Goal: Ask a question

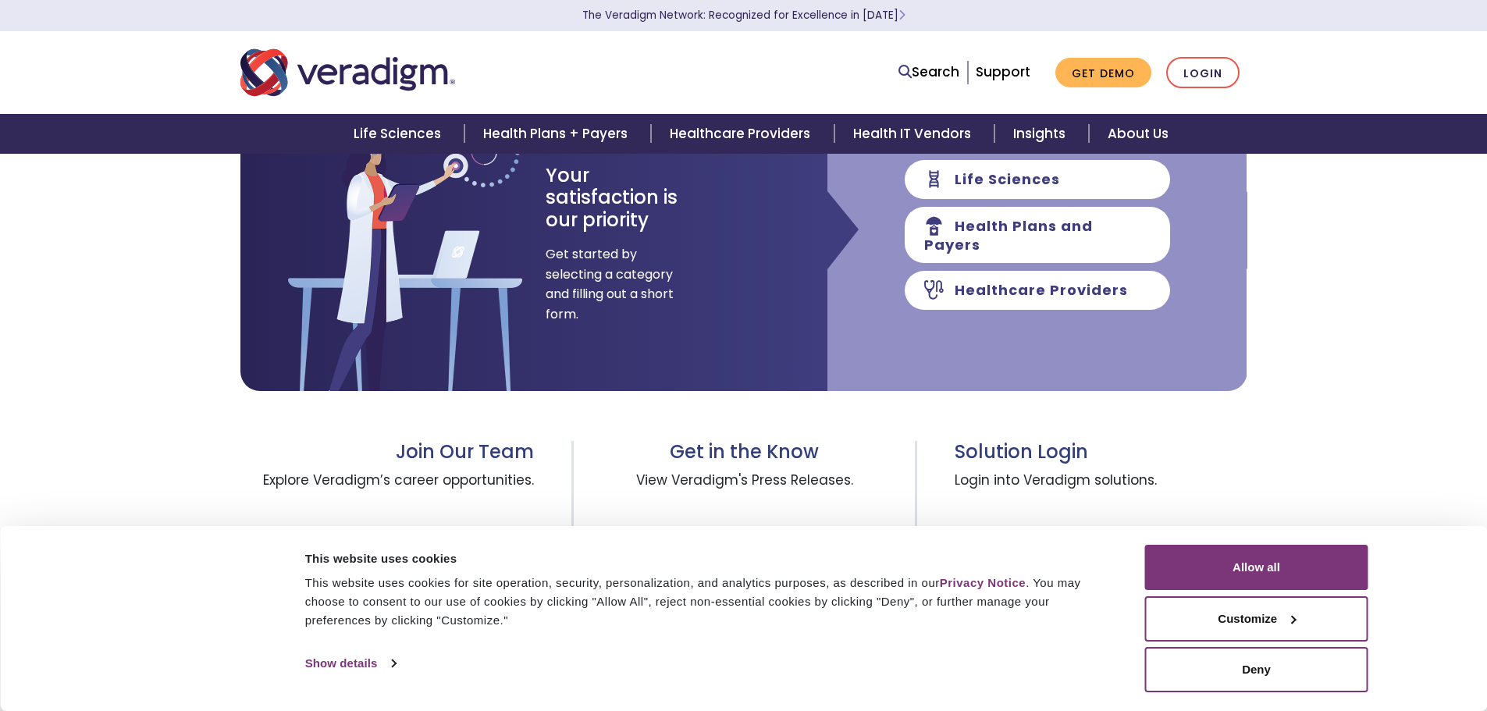
scroll to position [234, 0]
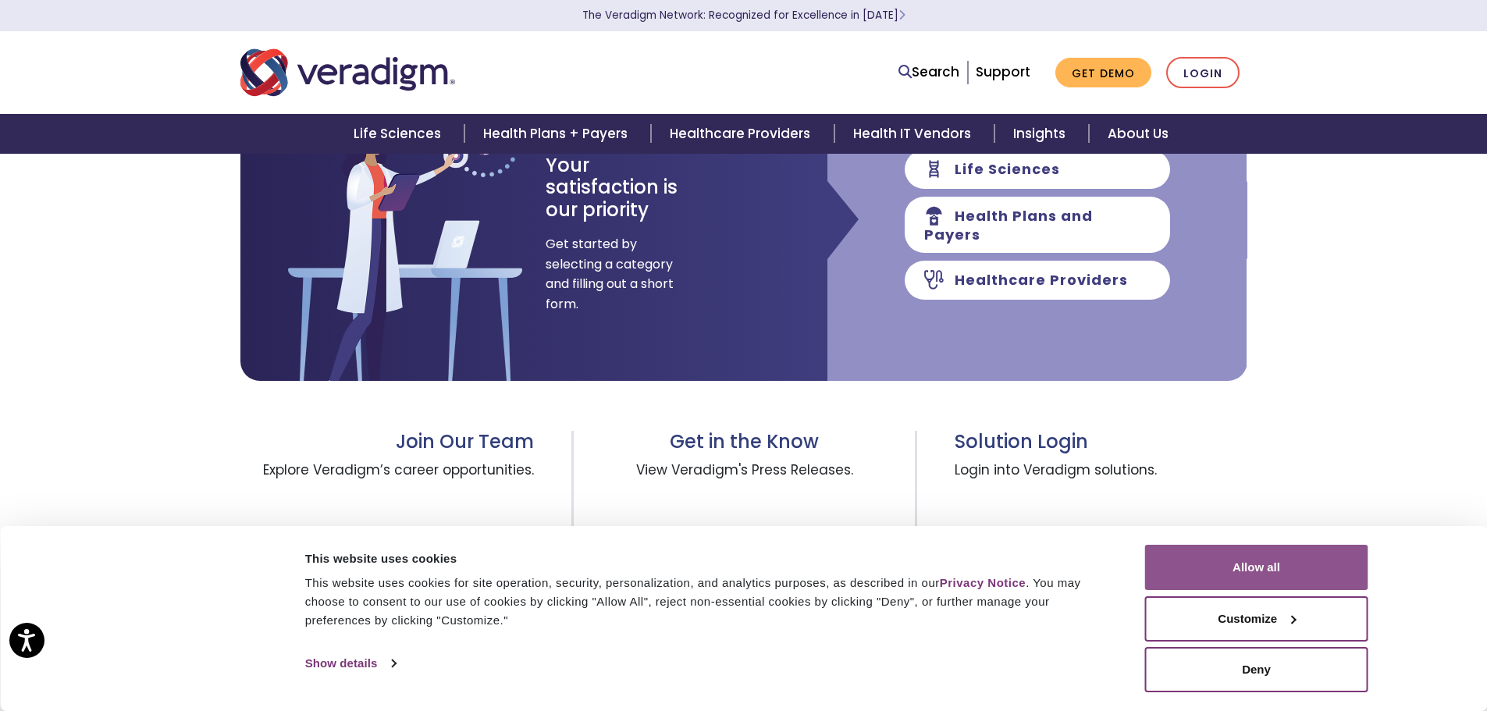
click at [1259, 565] on button "Allow all" at bounding box center [1256, 567] width 223 height 45
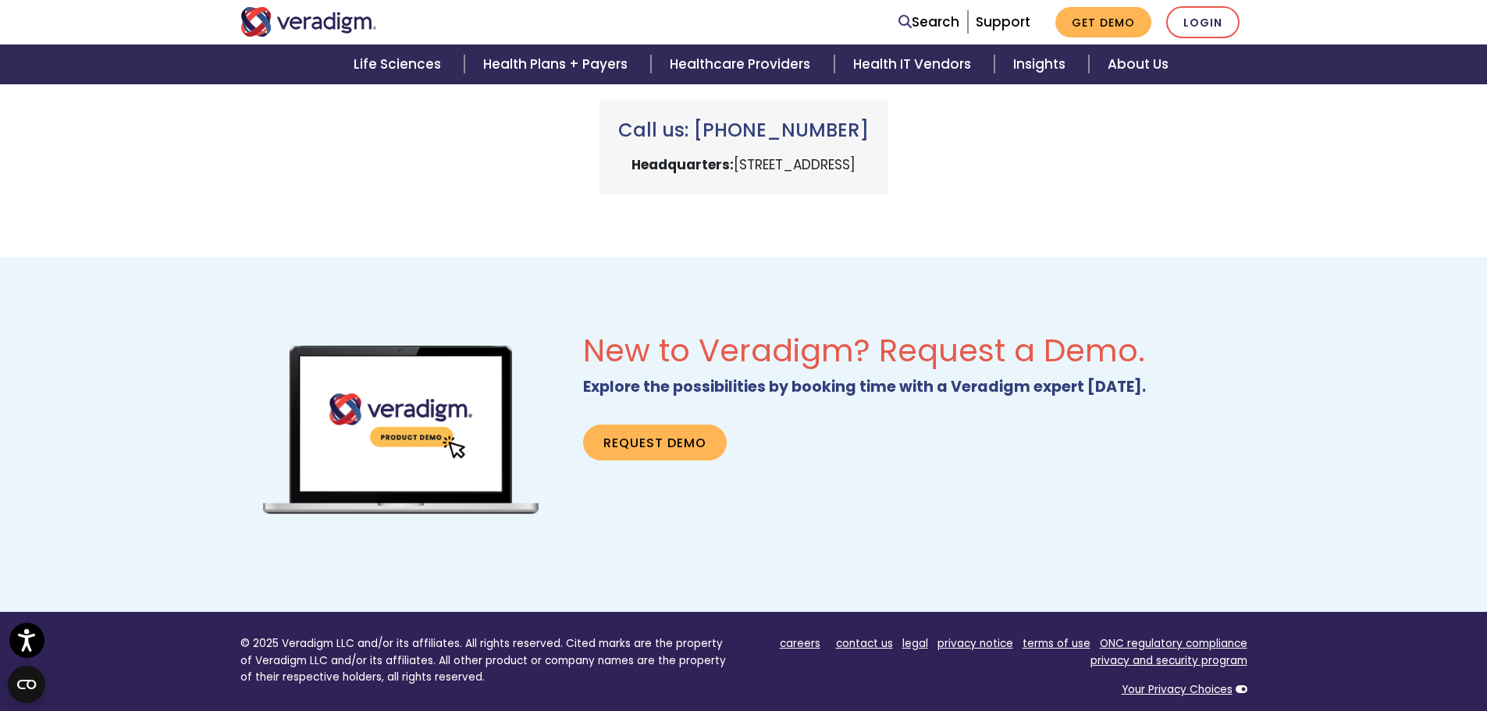
scroll to position [546, 0]
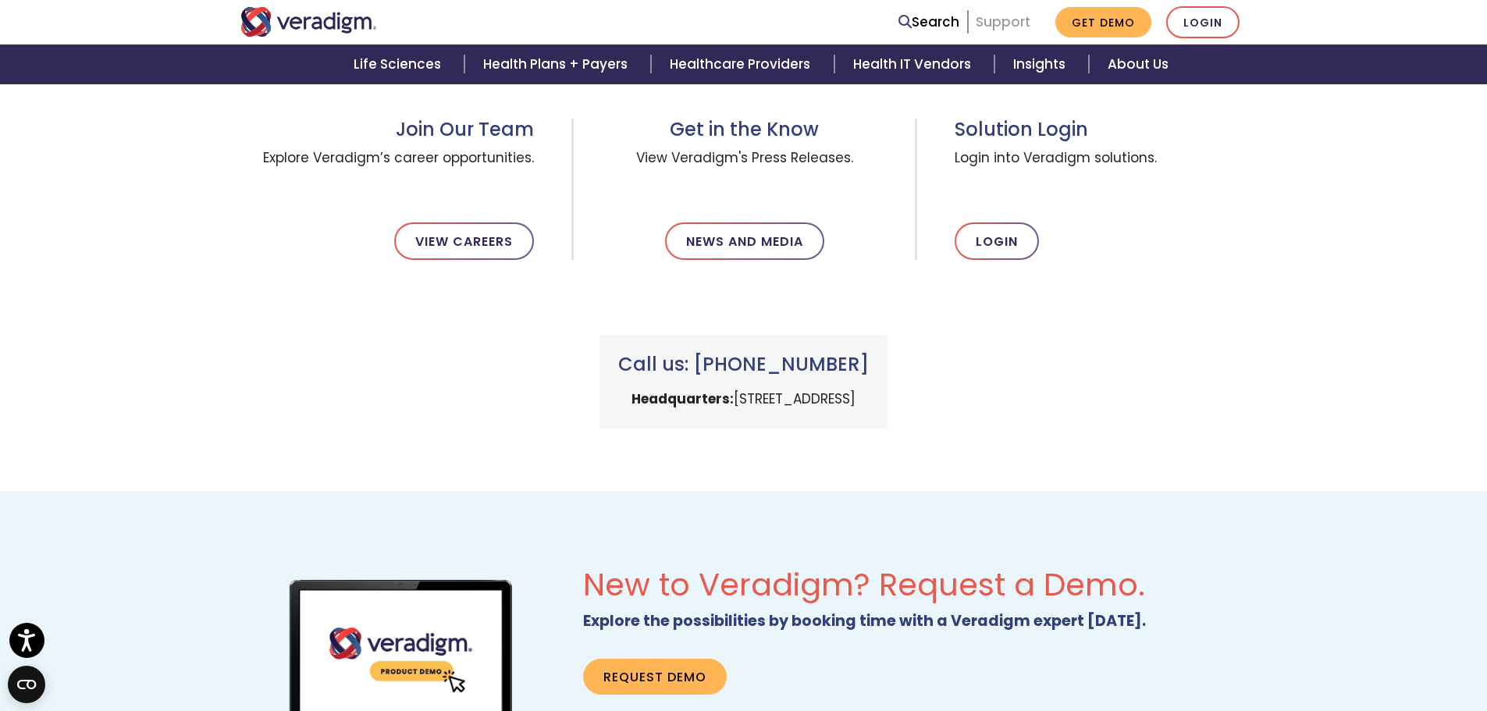
click at [1002, 25] on link "Support" at bounding box center [1003, 21] width 55 height 19
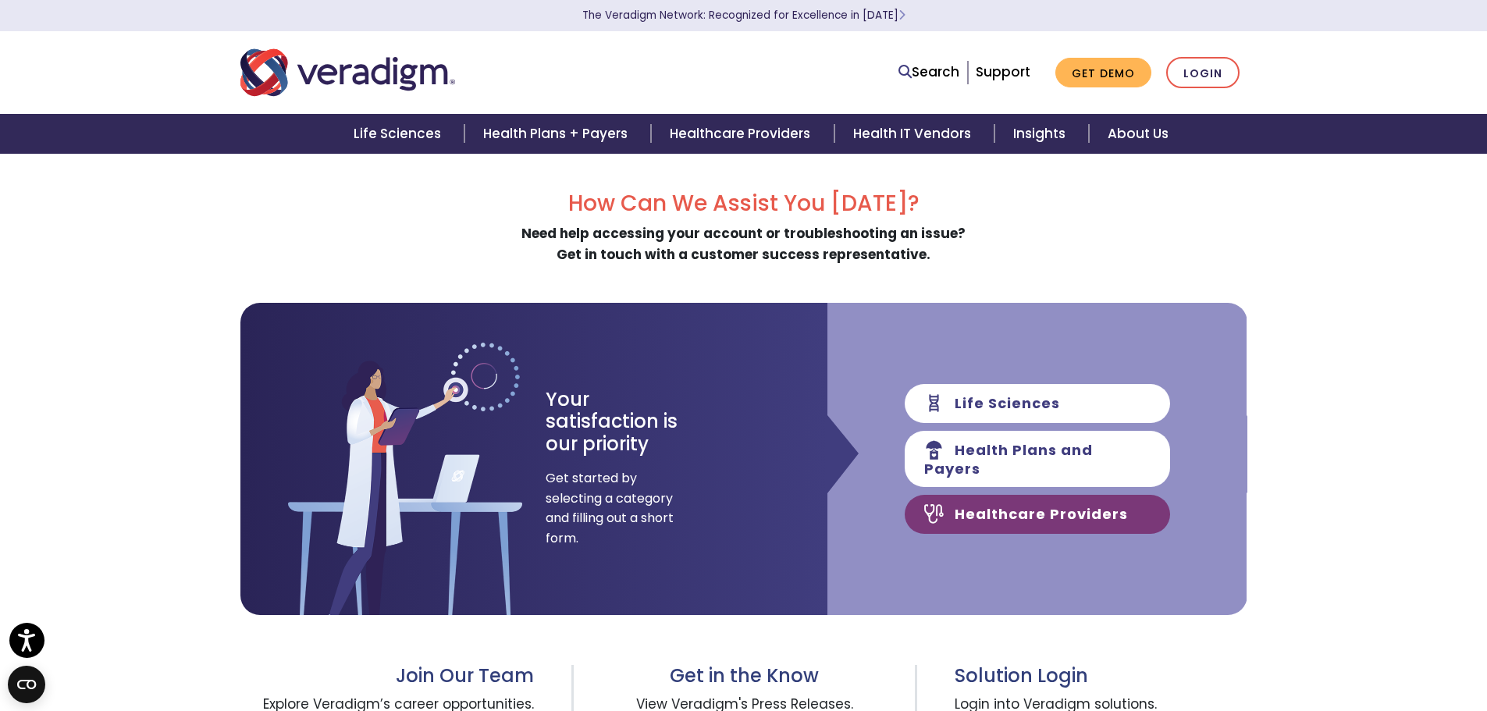
click at [1040, 519] on link "Healthcare Providers" at bounding box center [1037, 514] width 265 height 39
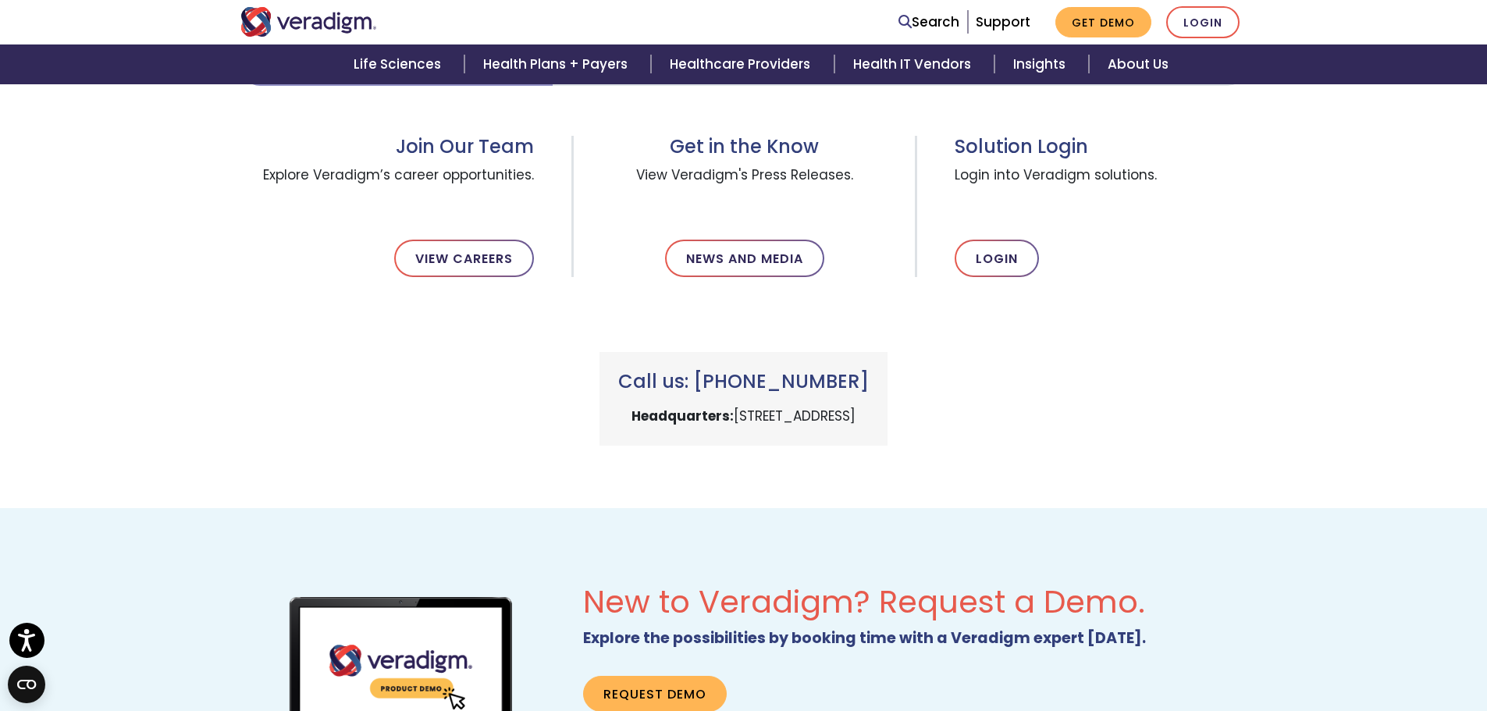
scroll to position [1093, 0]
